Goal: Task Accomplishment & Management: Use online tool/utility

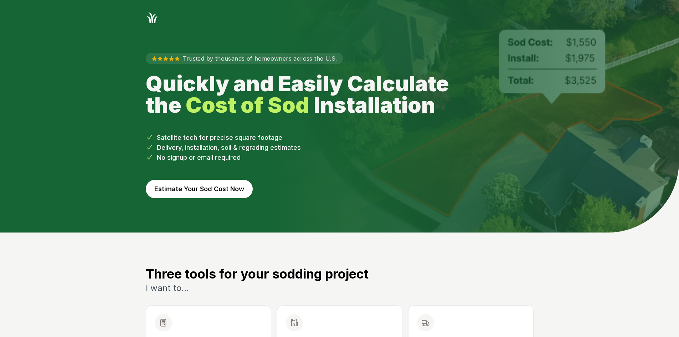
click at [177, 191] on button "Estimate Your Sod Cost Now" at bounding box center [199, 189] width 107 height 19
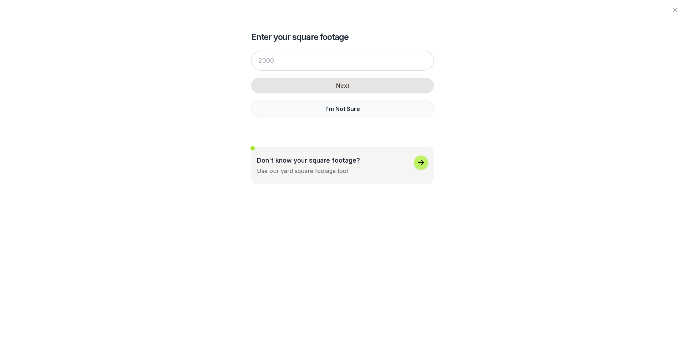
click at [284, 115] on button "I'm Not Sure" at bounding box center [342, 109] width 183 height 16
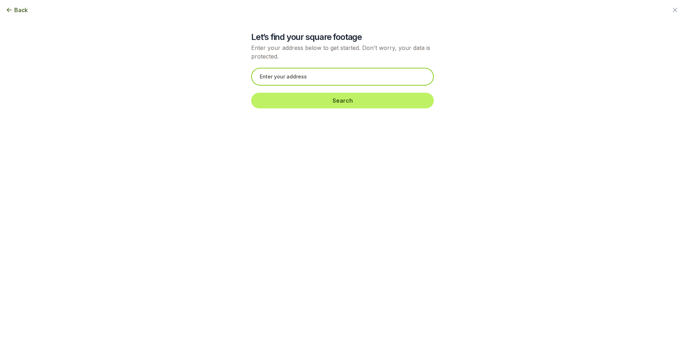
click at [273, 79] on input "text" at bounding box center [342, 77] width 183 height 18
paste input "[STREET_ADDRESS]"
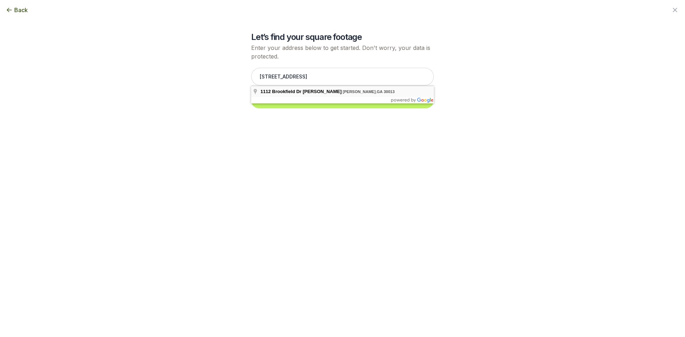
type input "[STREET_ADDRESS]"
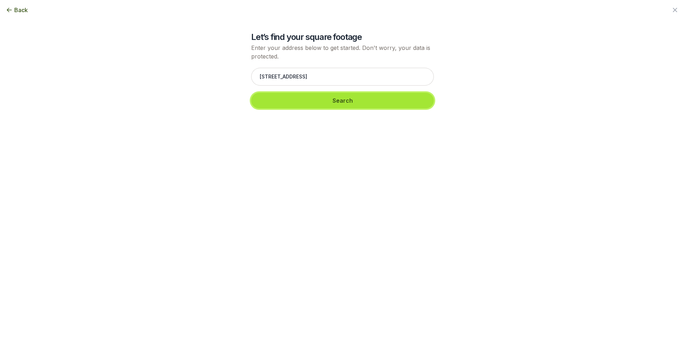
click at [288, 104] on button "Search" at bounding box center [342, 101] width 183 height 16
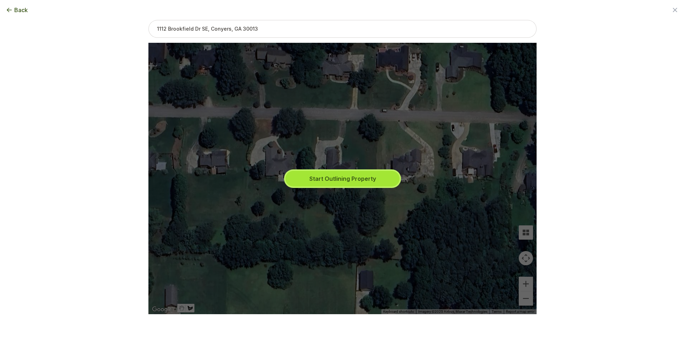
click at [323, 180] on button "Start Outlining Property" at bounding box center [342, 179] width 114 height 16
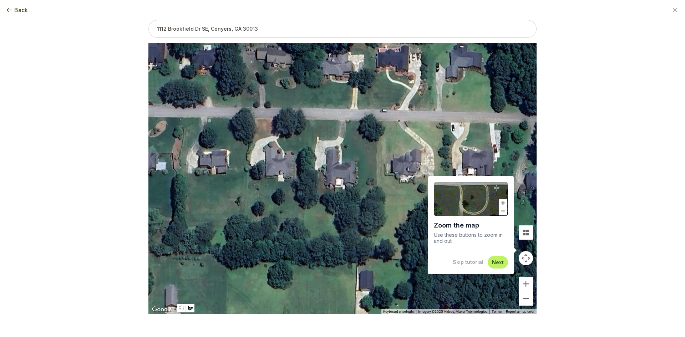
click at [471, 262] on button "Skip tutorial" at bounding box center [467, 262] width 31 height 7
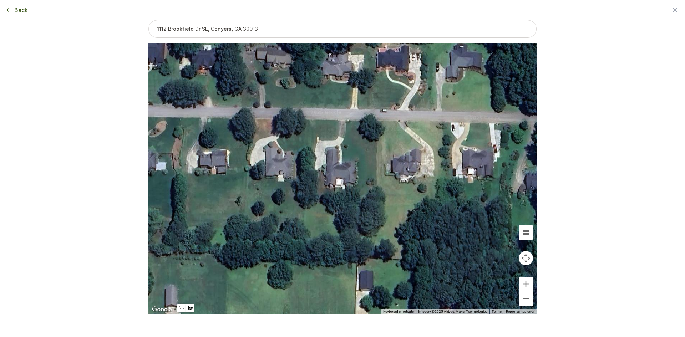
click at [523, 283] on button "Zoom in" at bounding box center [525, 284] width 14 height 14
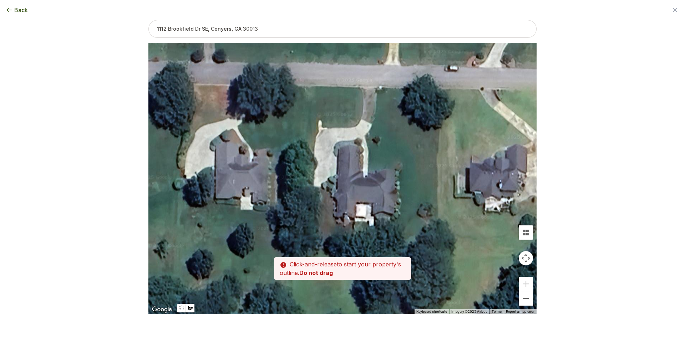
drag, startPoint x: 398, startPoint y: 232, endPoint x: 425, endPoint y: 259, distance: 37.6
click at [425, 259] on div at bounding box center [342, 178] width 388 height 271
click at [333, 217] on div at bounding box center [342, 178] width 388 height 271
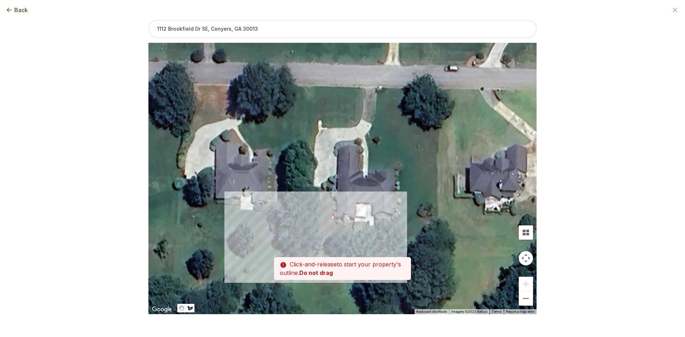
click at [319, 216] on div at bounding box center [342, 178] width 388 height 271
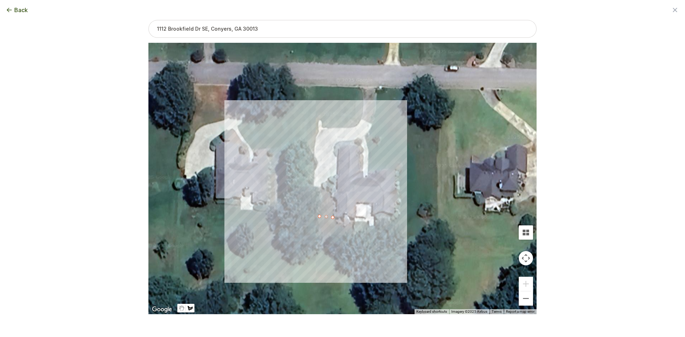
click at [314, 186] on div at bounding box center [342, 178] width 388 height 271
click at [325, 189] on div at bounding box center [342, 178] width 388 height 271
click at [334, 196] on div at bounding box center [342, 178] width 388 height 271
click at [334, 217] on div at bounding box center [342, 178] width 388 height 271
click at [282, 324] on button "Select another area" at bounding box center [293, 325] width 51 height 7
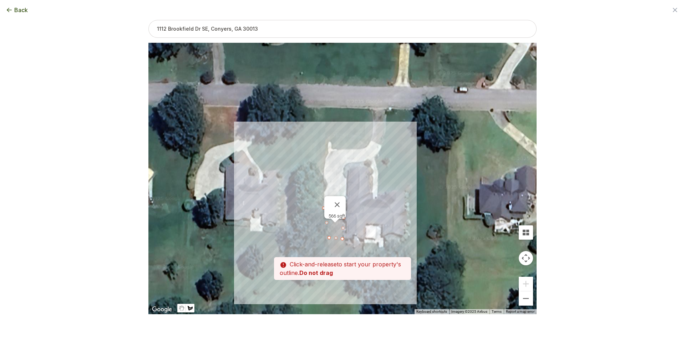
drag, startPoint x: 397, startPoint y: 180, endPoint x: 403, endPoint y: 204, distance: 23.9
click at [408, 207] on div at bounding box center [342, 178] width 388 height 271
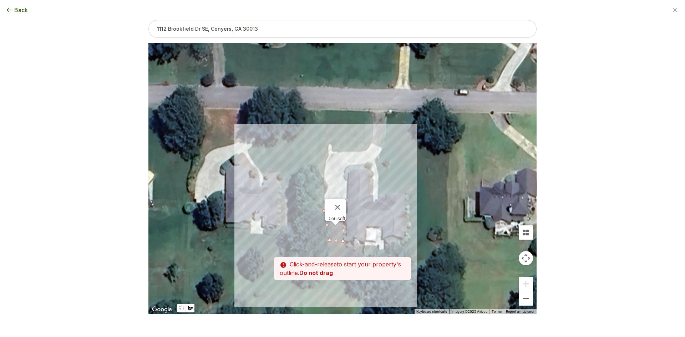
click at [324, 193] on div at bounding box center [342, 178] width 388 height 271
click at [319, 194] on div at bounding box center [342, 178] width 388 height 271
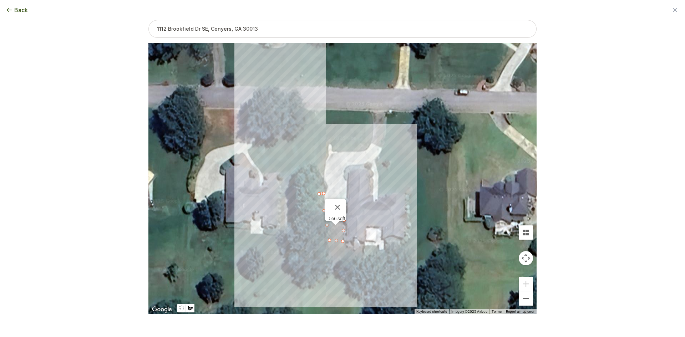
click at [315, 110] on div at bounding box center [342, 178] width 388 height 271
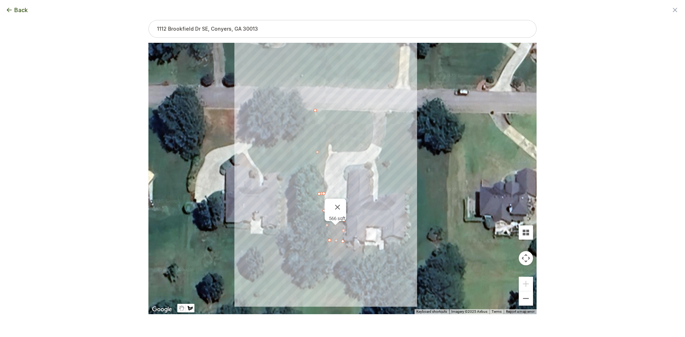
click at [370, 111] on div at bounding box center [342, 178] width 388 height 271
click at [374, 121] on div at bounding box center [342, 178] width 388 height 271
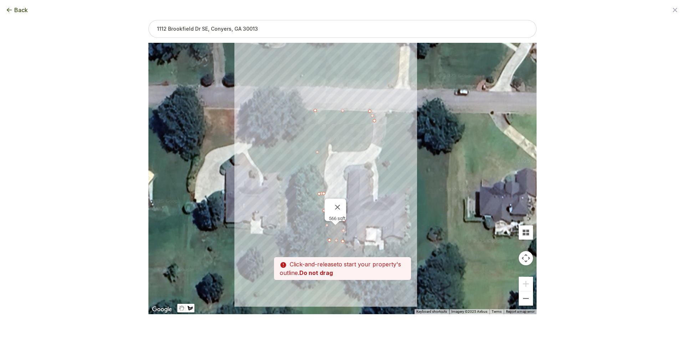
click at [372, 138] on div at bounding box center [342, 178] width 388 height 271
click at [367, 151] on div at bounding box center [342, 178] width 388 height 271
click at [335, 152] on div at bounding box center [342, 178] width 388 height 271
click at [328, 154] on div at bounding box center [342, 178] width 388 height 271
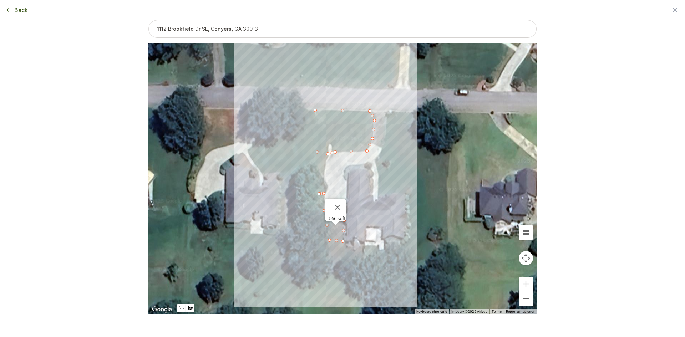
click at [324, 169] on div at bounding box center [342, 178] width 388 height 271
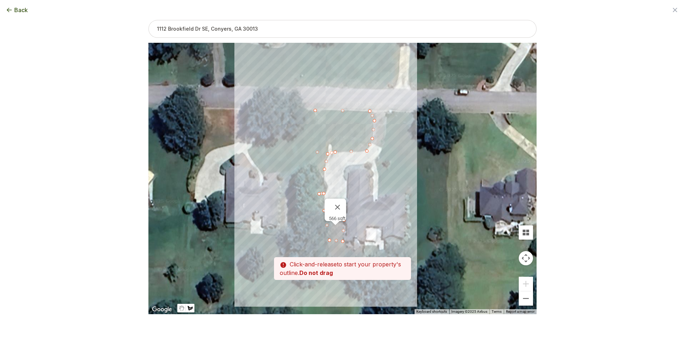
click at [324, 199] on div "566 sqft" at bounding box center [334, 210] width 21 height 22
click at [324, 193] on div at bounding box center [342, 178] width 388 height 271
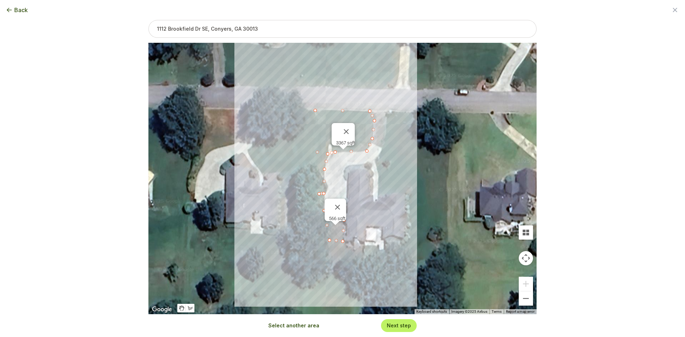
click at [306, 326] on button "Select another area" at bounding box center [293, 325] width 51 height 7
click at [378, 197] on div at bounding box center [342, 178] width 388 height 271
click at [378, 177] on div at bounding box center [342, 178] width 388 height 271
click at [375, 160] on div at bounding box center [342, 178] width 388 height 271
click at [382, 149] on div at bounding box center [342, 178] width 388 height 271
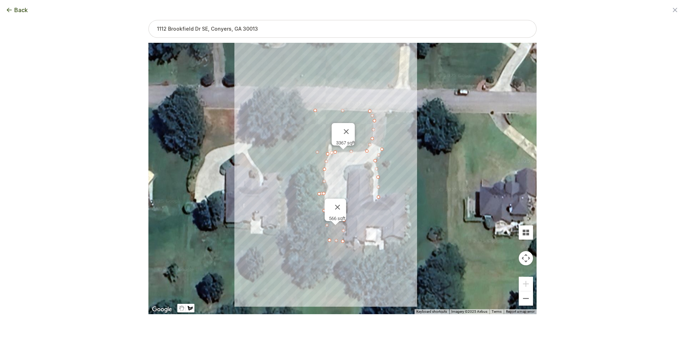
click at [386, 129] on div at bounding box center [342, 178] width 388 height 271
click at [386, 111] on div at bounding box center [342, 178] width 388 height 271
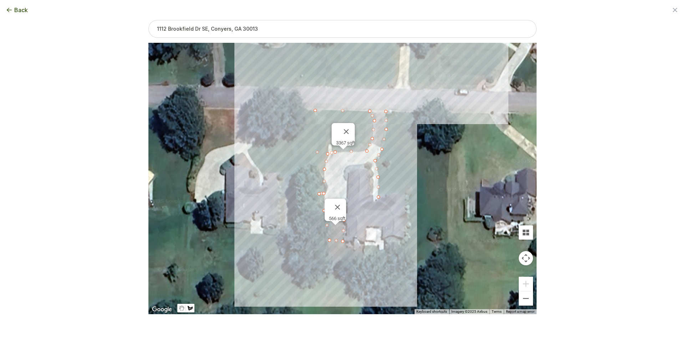
click at [451, 113] on div at bounding box center [342, 178] width 388 height 271
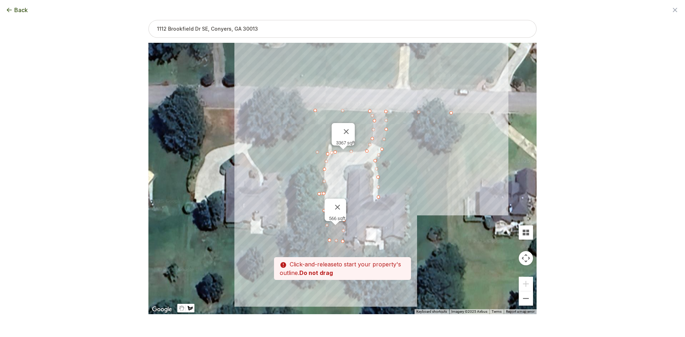
click at [447, 189] on div at bounding box center [342, 178] width 388 height 271
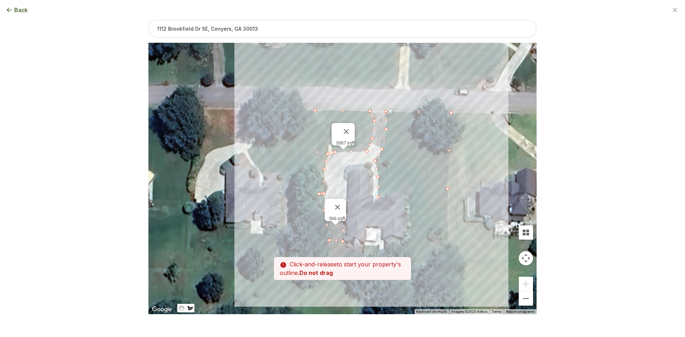
click at [449, 252] on div at bounding box center [342, 178] width 388 height 271
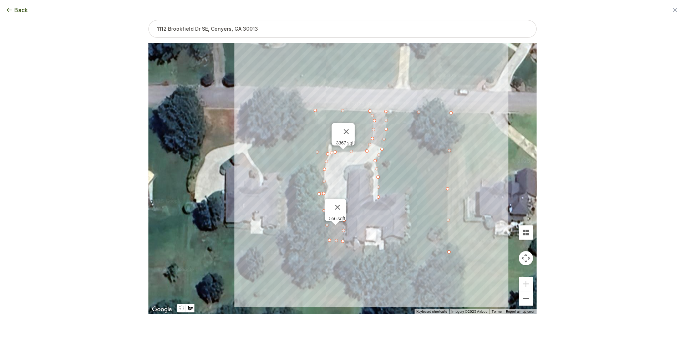
click at [402, 253] on div at bounding box center [342, 178] width 388 height 271
click at [403, 244] on div at bounding box center [342, 178] width 388 height 271
click at [409, 237] on div at bounding box center [342, 178] width 388 height 271
click at [413, 222] on div at bounding box center [342, 178] width 388 height 271
click at [409, 185] on div at bounding box center [342, 178] width 388 height 271
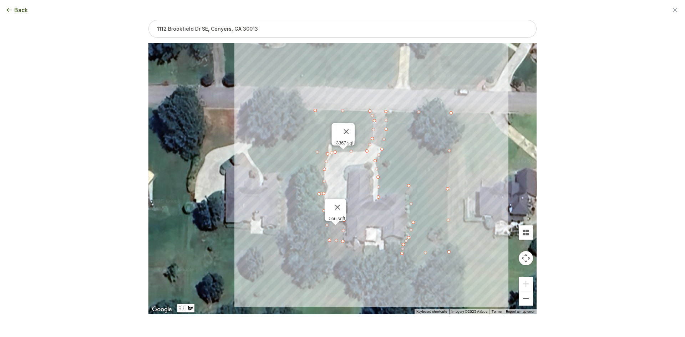
click at [396, 194] on div at bounding box center [342, 178] width 388 height 271
click at [378, 198] on div at bounding box center [342, 178] width 388 height 271
drag, startPoint x: 409, startPoint y: 186, endPoint x: 406, endPoint y: 192, distance: 6.9
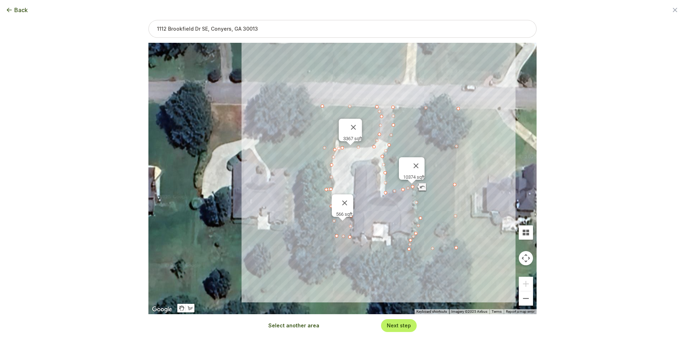
drag, startPoint x: 397, startPoint y: 210, endPoint x: 405, endPoint y: 205, distance: 9.6
click at [405, 205] on div "566 sqft 3367 sqft 10374 sqft" at bounding box center [342, 178] width 388 height 271
drag, startPoint x: 323, startPoint y: 106, endPoint x: 329, endPoint y: 106, distance: 6.1
drag, startPoint x: 327, startPoint y: 189, endPoint x: 327, endPoint y: 163, distance: 26.0
drag, startPoint x: 331, startPoint y: 188, endPoint x: 331, endPoint y: 163, distance: 25.3
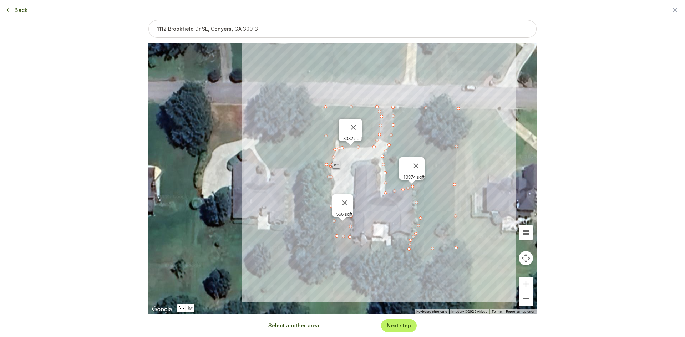
click at [342, 179] on div "566 sqft 10374 sqft 3082 sqft" at bounding box center [536, 179] width 388 height 0
drag, startPoint x: 459, startPoint y: 110, endPoint x: 451, endPoint y: 110, distance: 8.6
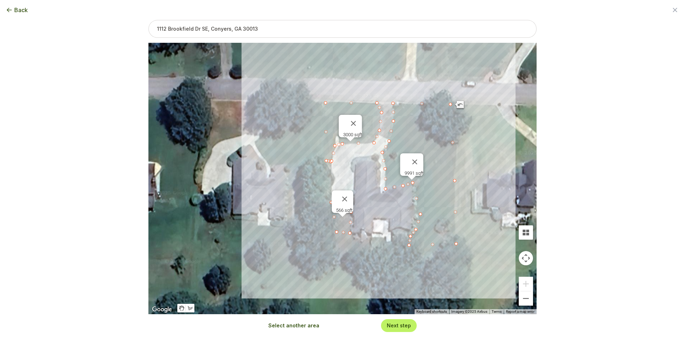
drag, startPoint x: 410, startPoint y: 252, endPoint x: 410, endPoint y: 247, distance: 4.6
click at [410, 247] on div "566 sqft 3000 sqft 9991 sqft" at bounding box center [342, 178] width 388 height 271
drag, startPoint x: 410, startPoint y: 246, endPoint x: 416, endPoint y: 229, distance: 17.9
drag, startPoint x: 410, startPoint y: 237, endPoint x: 418, endPoint y: 229, distance: 11.1
type input "13058"
